Goal: Information Seeking & Learning: Learn about a topic

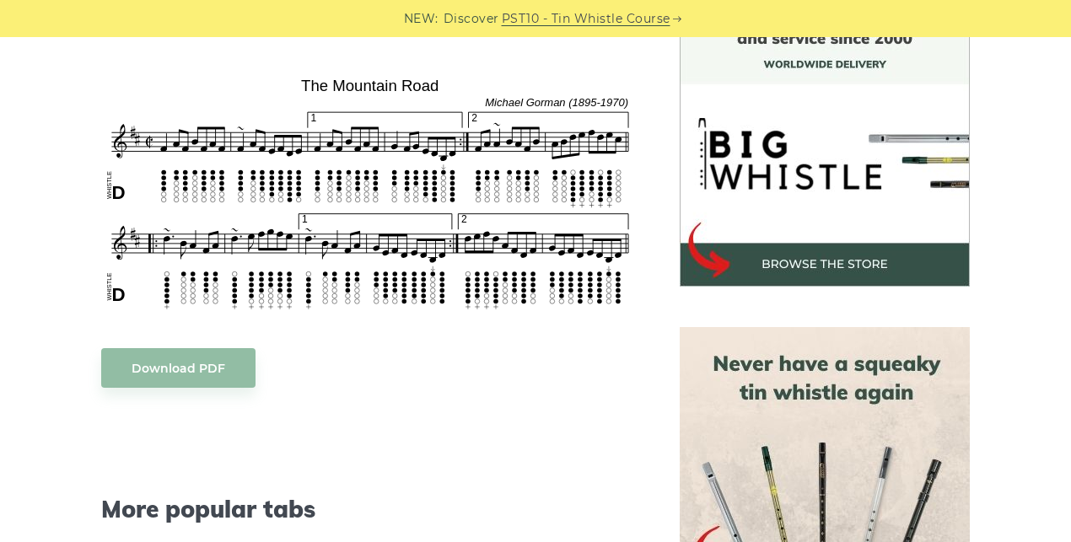
scroll to position [489, 0]
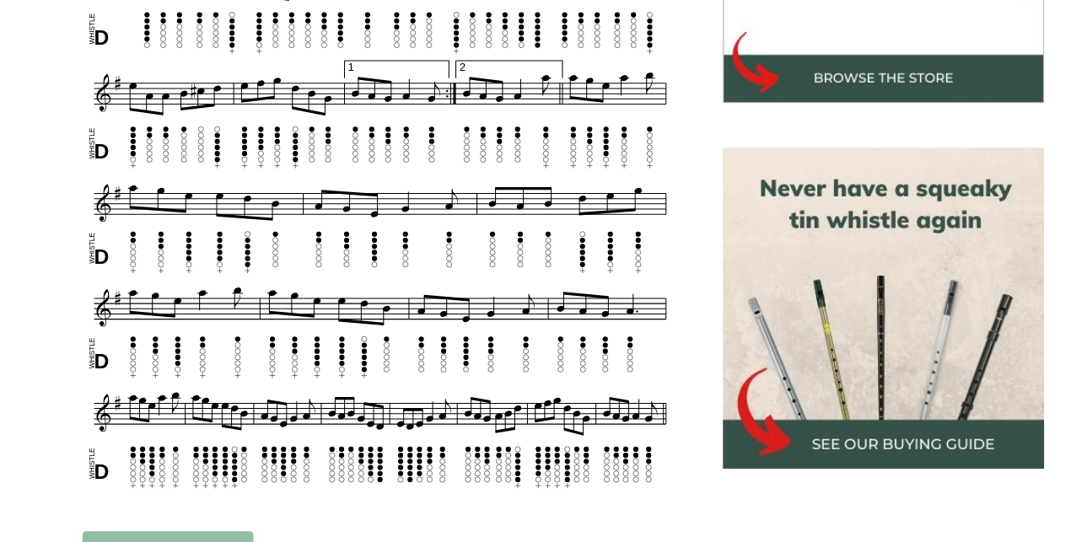
scroll to position [629, 0]
